Goal: Task Accomplishment & Management: Use online tool/utility

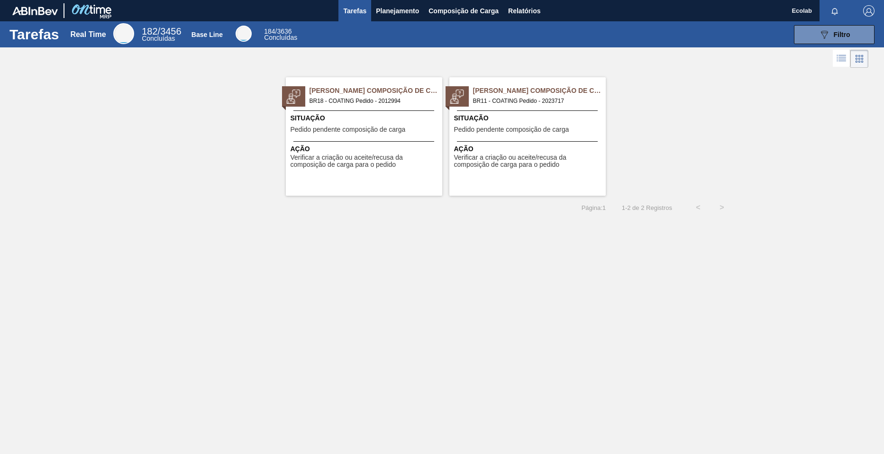
drag, startPoint x: 737, startPoint y: 14, endPoint x: 145, endPoint y: 276, distance: 647.2
click at [140, 258] on div "Tarefas Real Time 182 / 3456 Concluídas Base Line 184 / 3636 Concluídas 089F7B8…" at bounding box center [442, 216] width 884 height 390
drag, startPoint x: 157, startPoint y: 291, endPoint x: 164, endPoint y: 295, distance: 7.6
click at [157, 292] on div "Tarefas Real Time 182 / 3456 Concluídas Base Line 184 / 3636 Concluídas 089F7B8…" at bounding box center [442, 216] width 884 height 390
click at [386, 12] on span "Planejamento" at bounding box center [397, 10] width 43 height 11
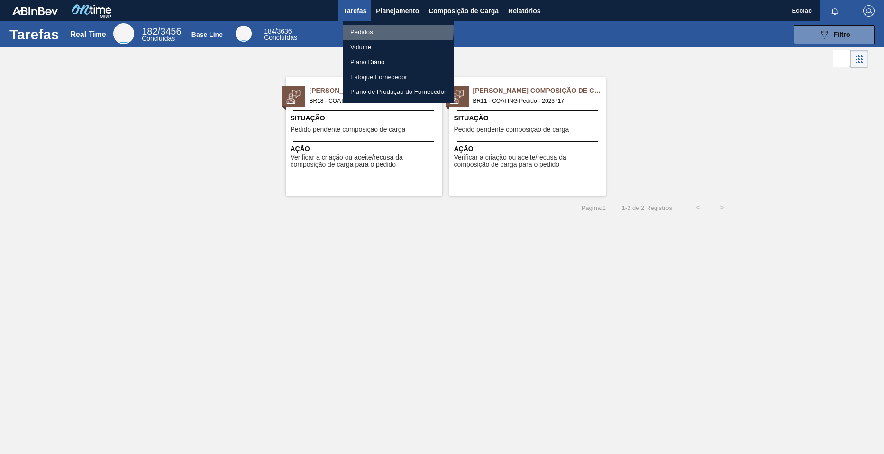
click at [357, 29] on li "Pedidos" at bounding box center [398, 32] width 111 height 15
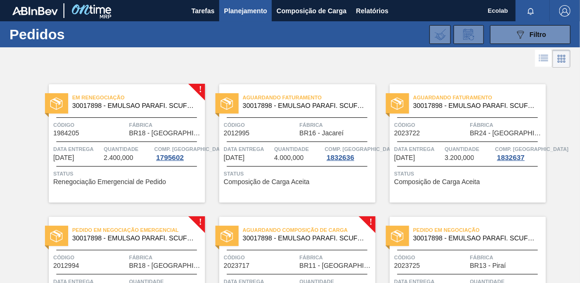
click at [27, 67] on div at bounding box center [290, 58] width 580 height 23
